Goal: Navigation & Orientation: Find specific page/section

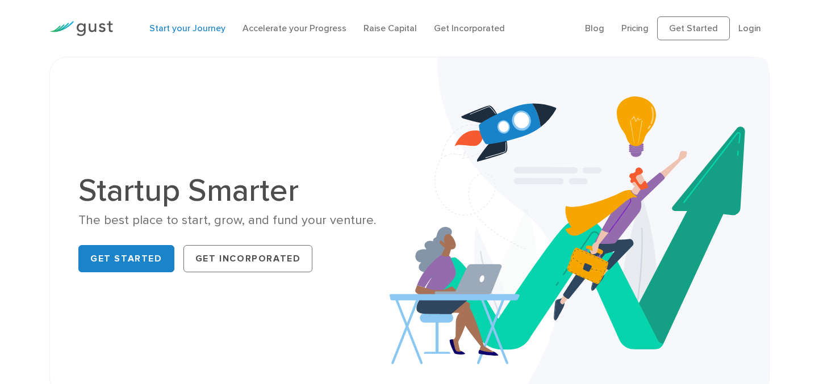
click at [201, 28] on link "Start your Journey" at bounding box center [187, 28] width 76 height 11
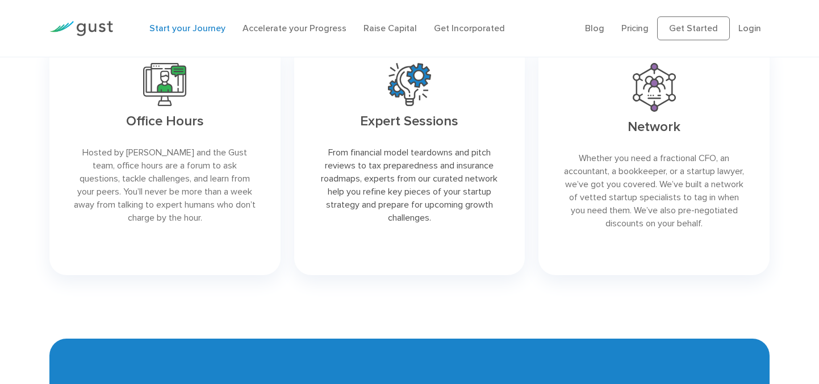
scroll to position [1750, 0]
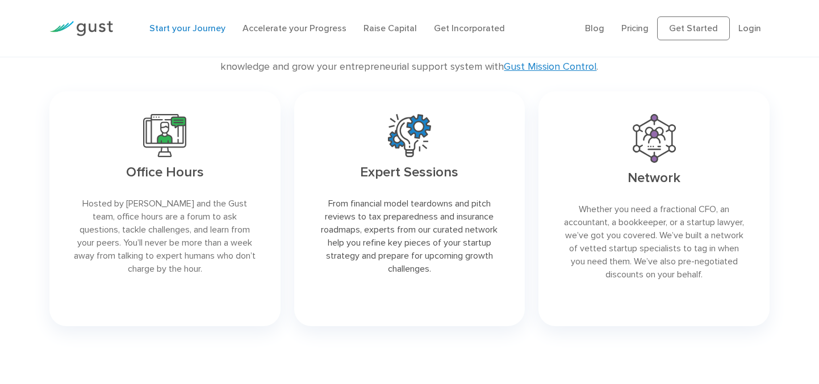
click at [419, 133] on link at bounding box center [409, 208] width 231 height 235
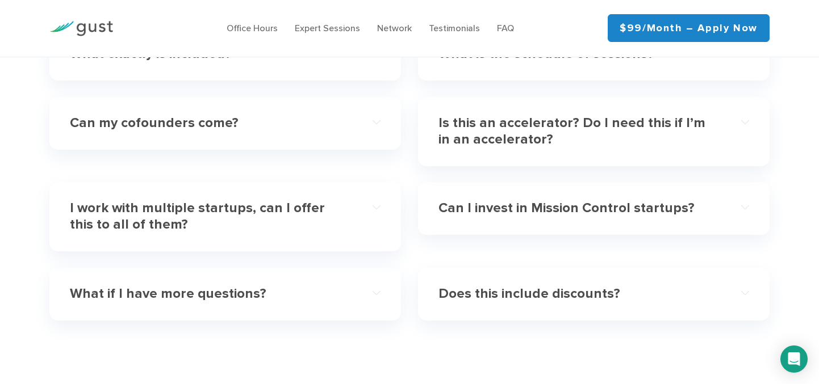
scroll to position [3616, 0]
